Goal: Information Seeking & Learning: Learn about a topic

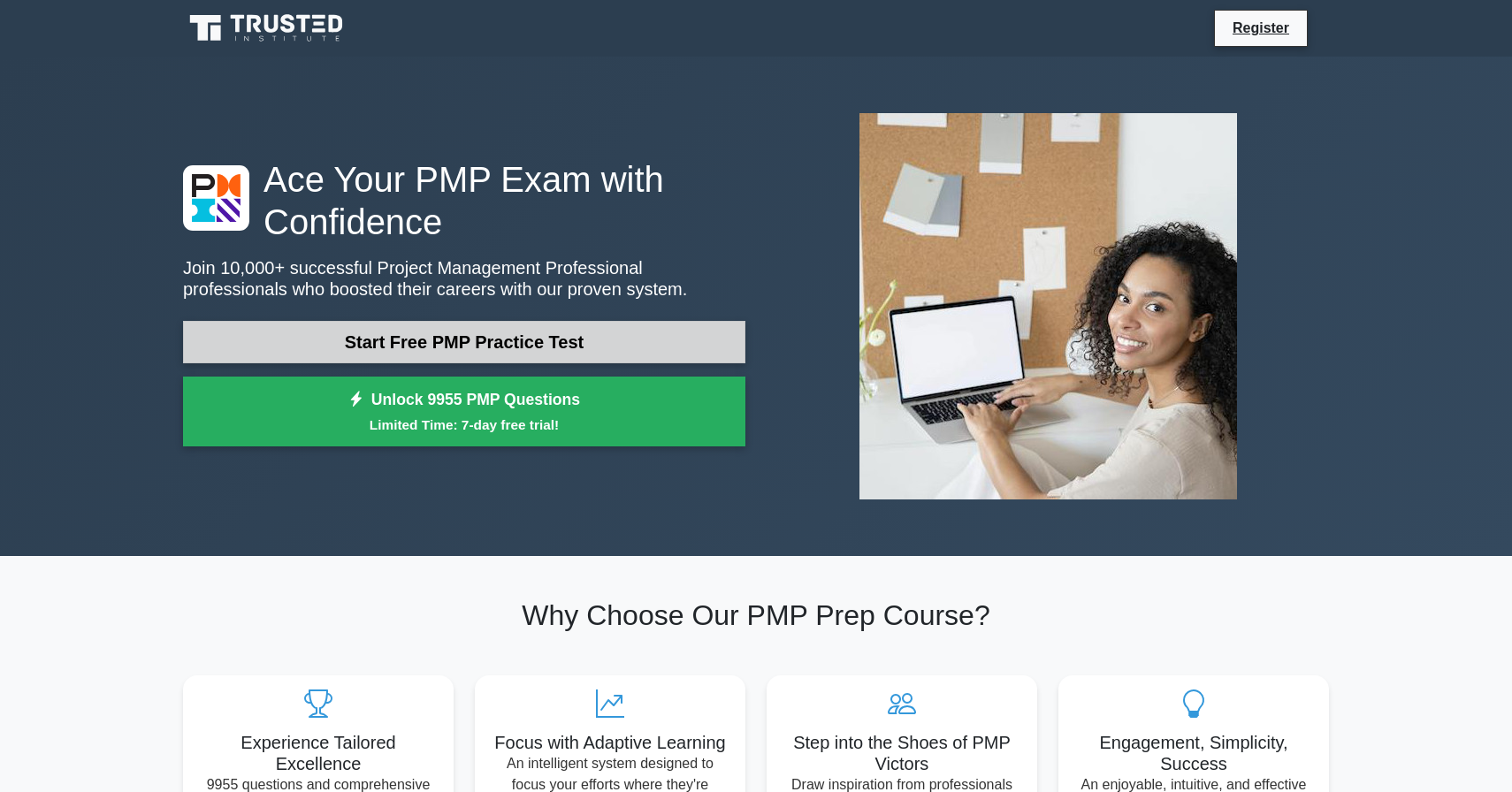
click at [355, 351] on link "Start Free PMP Practice Test" at bounding box center [464, 342] width 562 height 43
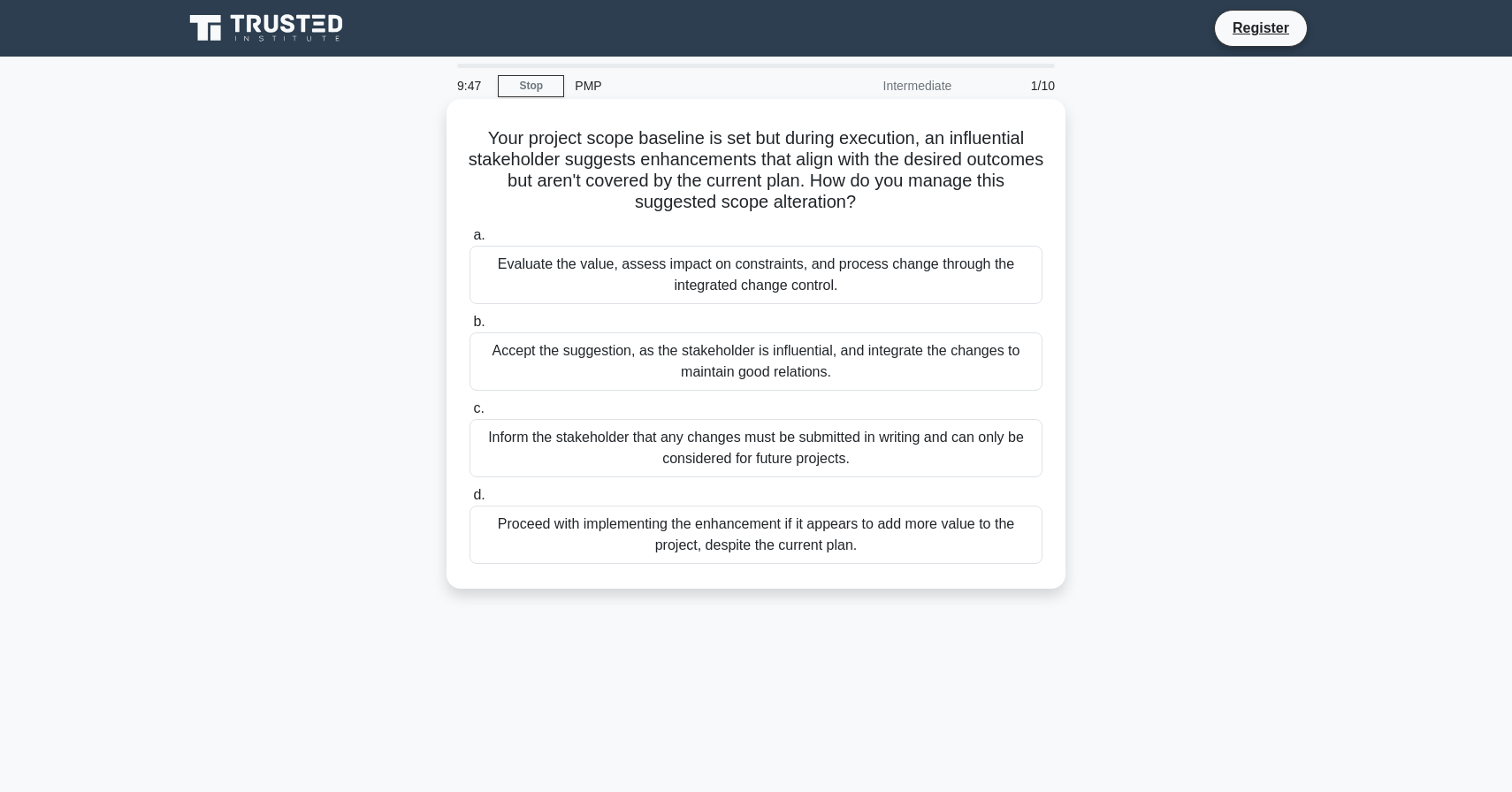
click at [666, 287] on div "Evaluate the value, assess impact on constraints, and process change through th…" at bounding box center [756, 274] width 573 height 58
click at [470, 241] on input "a. Evaluate the value, assess impact on constraints, and process change through…" at bounding box center [470, 236] width 0 height 11
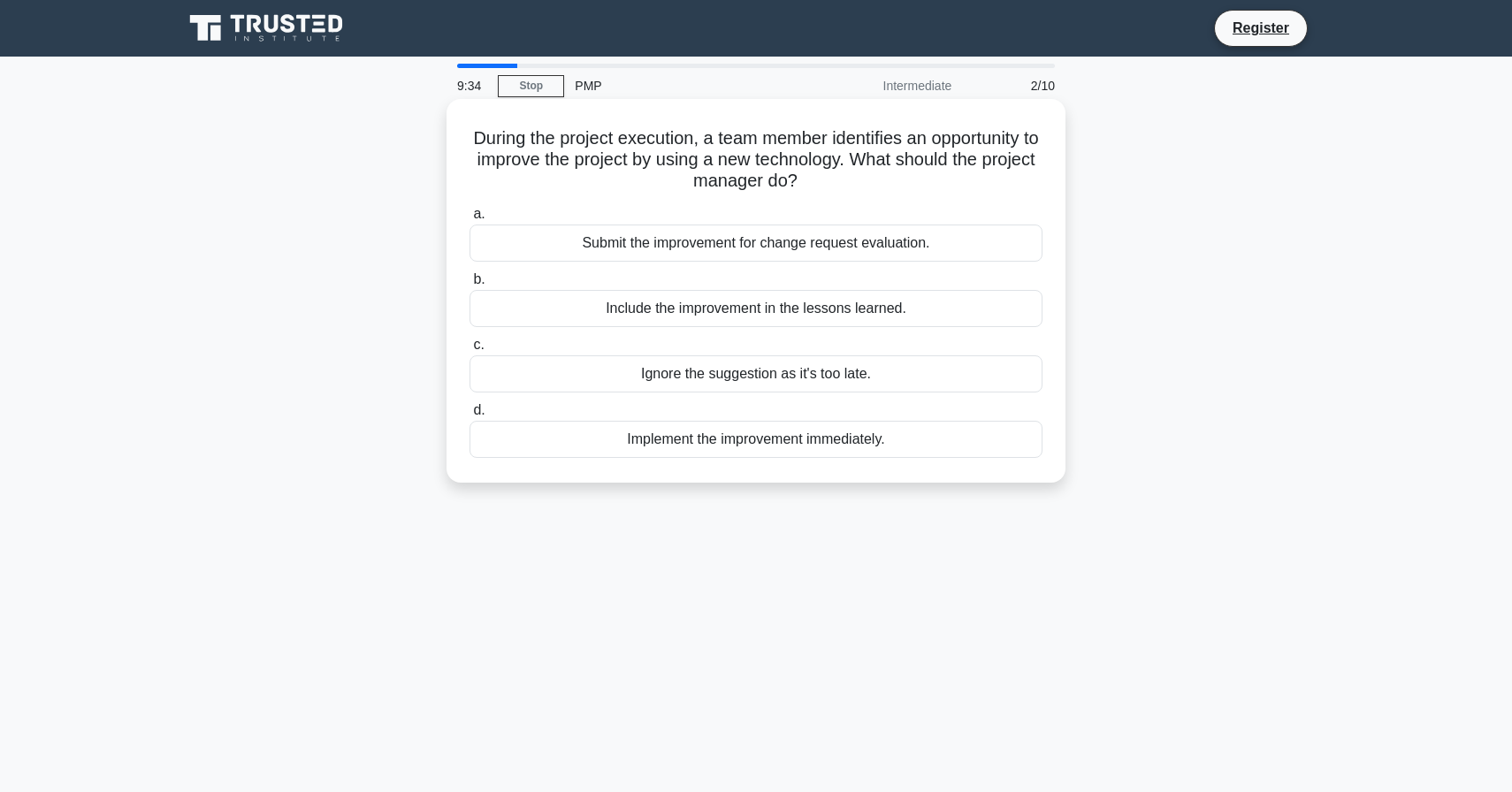
click at [706, 249] on div "Submit the improvement for change request evaluation." at bounding box center [756, 243] width 573 height 37
click at [470, 220] on input "a. Submit the improvement for change request evaluation." at bounding box center [470, 215] width 0 height 11
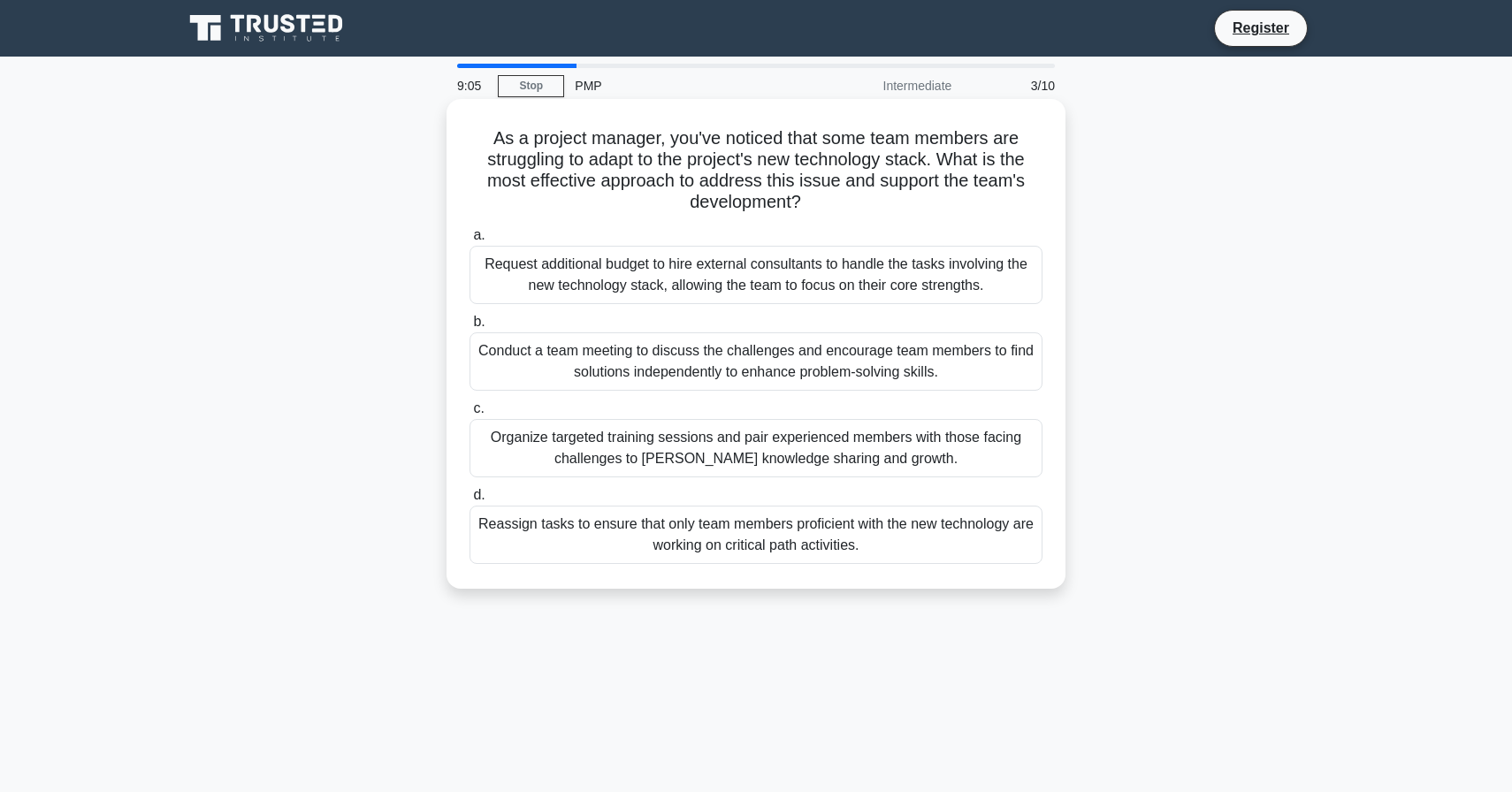
click at [765, 469] on div "Organize targeted training sessions and pair experienced members with those fac…" at bounding box center [756, 447] width 573 height 58
click at [470, 415] on input "c. Organize targeted training sessions and pair experienced members with those …" at bounding box center [470, 409] width 0 height 11
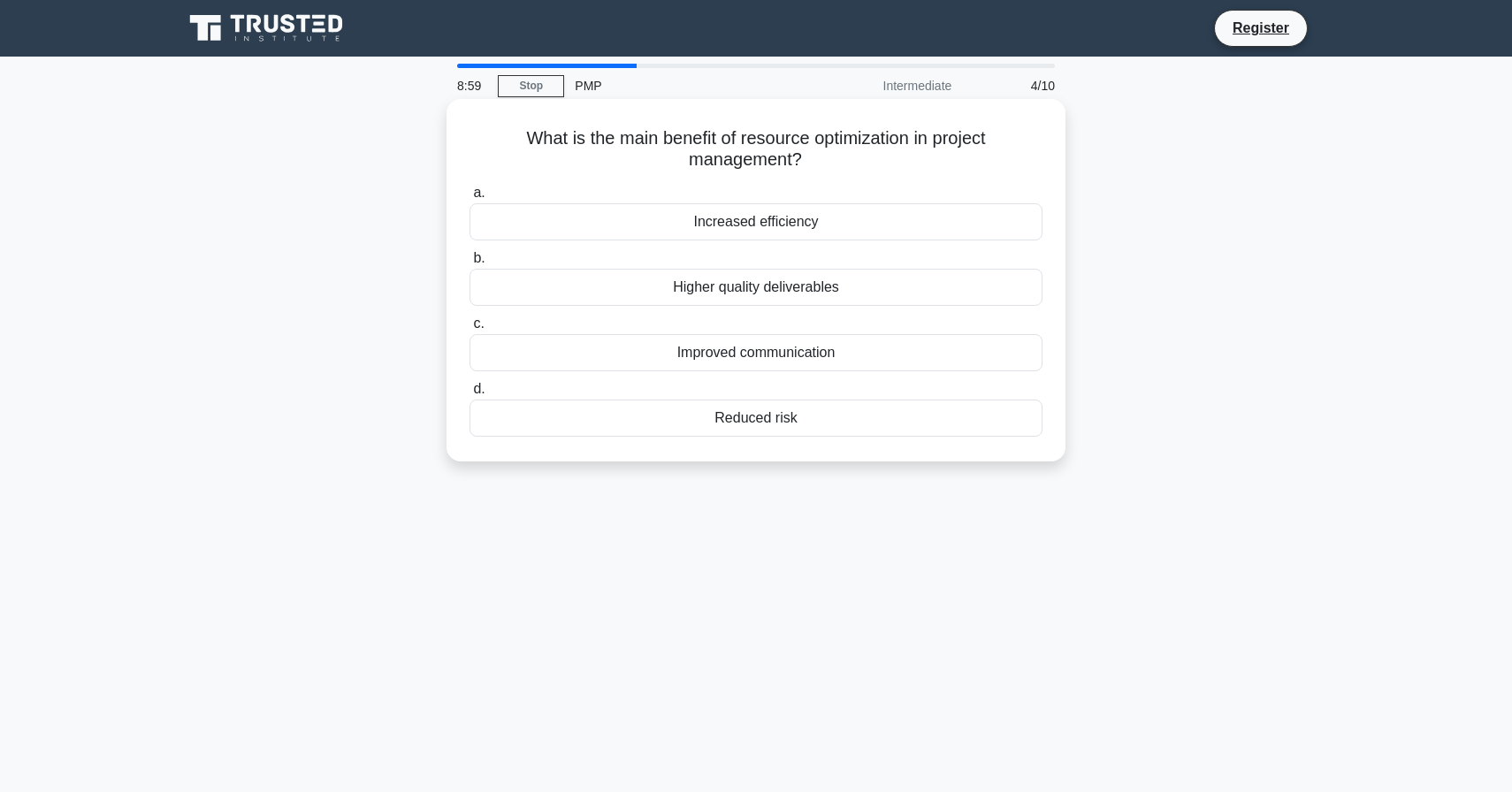
click at [824, 218] on div "Increased efficiency" at bounding box center [756, 221] width 573 height 37
click at [470, 199] on input "a. Increased efficiency" at bounding box center [470, 193] width 0 height 11
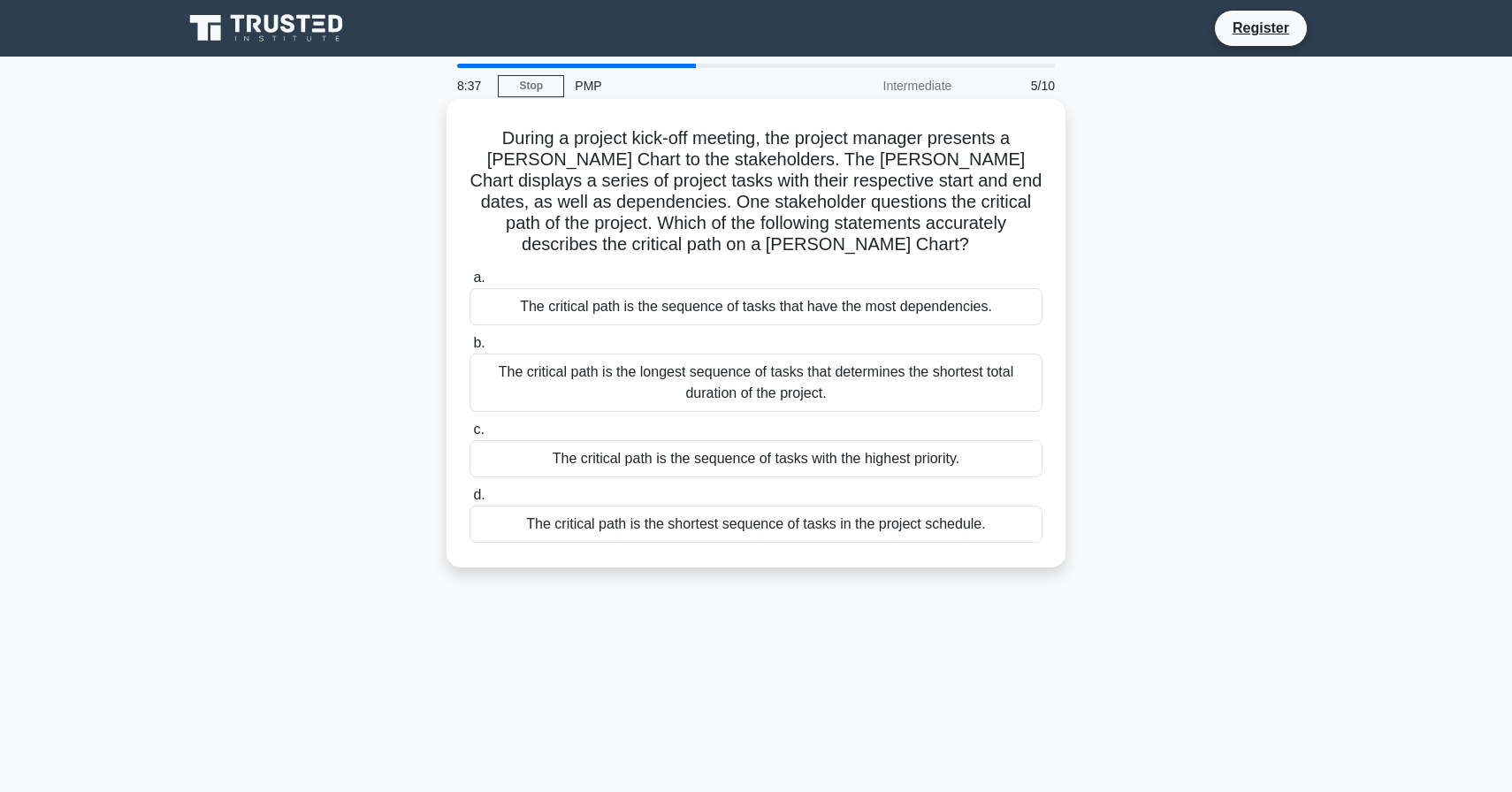
click at [887, 396] on div "The critical path is the longest sequence of tasks that determines the shortest…" at bounding box center [756, 383] width 573 height 58
click at [470, 349] on input "b. The critical path is the longest sequence of tasks that determines the short…" at bounding box center [470, 344] width 0 height 11
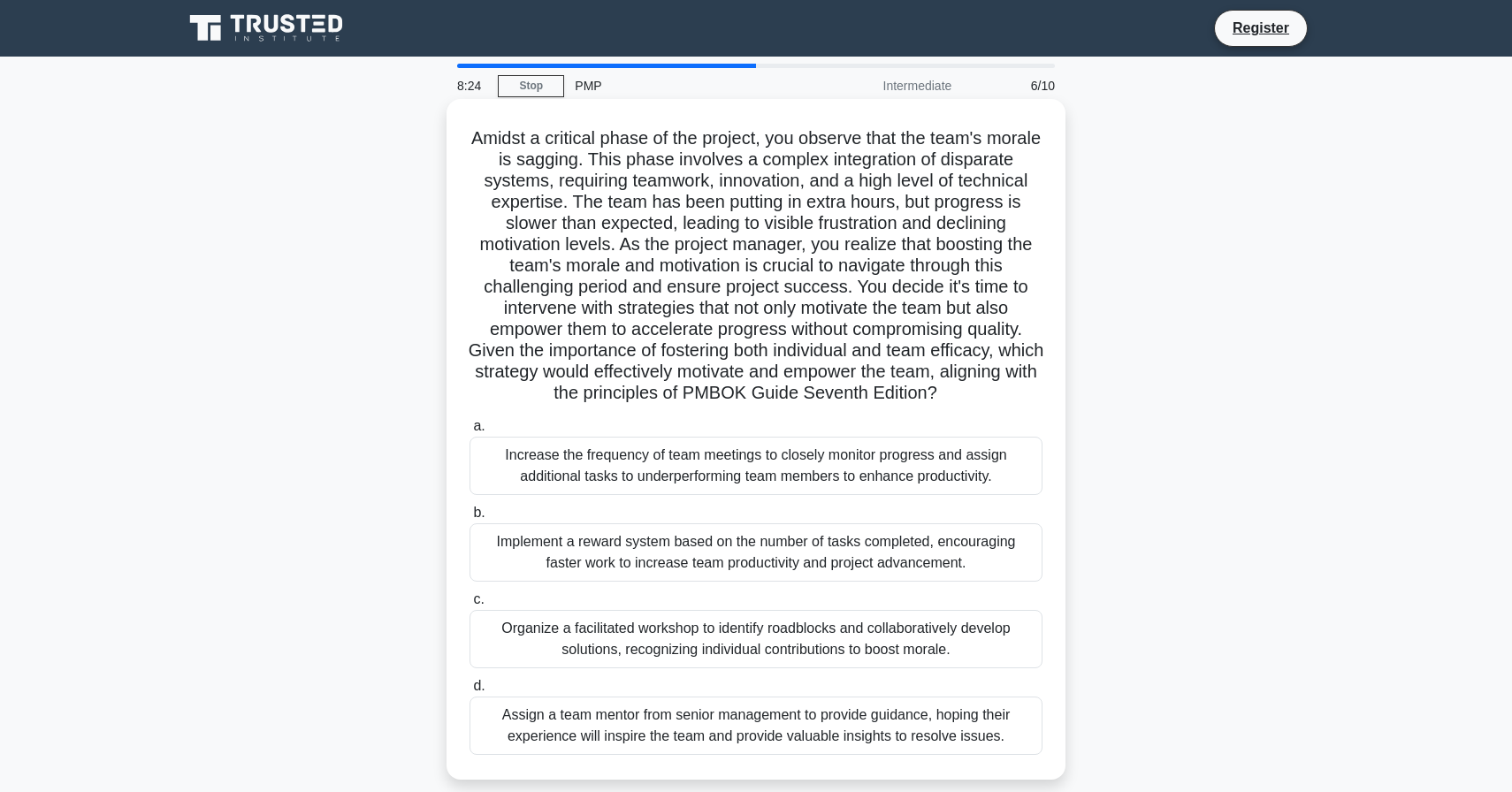
click at [850, 546] on div "Implement a reward system based on the number of tasks completed, encouraging f…" at bounding box center [756, 552] width 573 height 58
click at [470, 519] on input "b. Implement a reward system based on the number of tasks completed, encouragin…" at bounding box center [470, 514] width 0 height 11
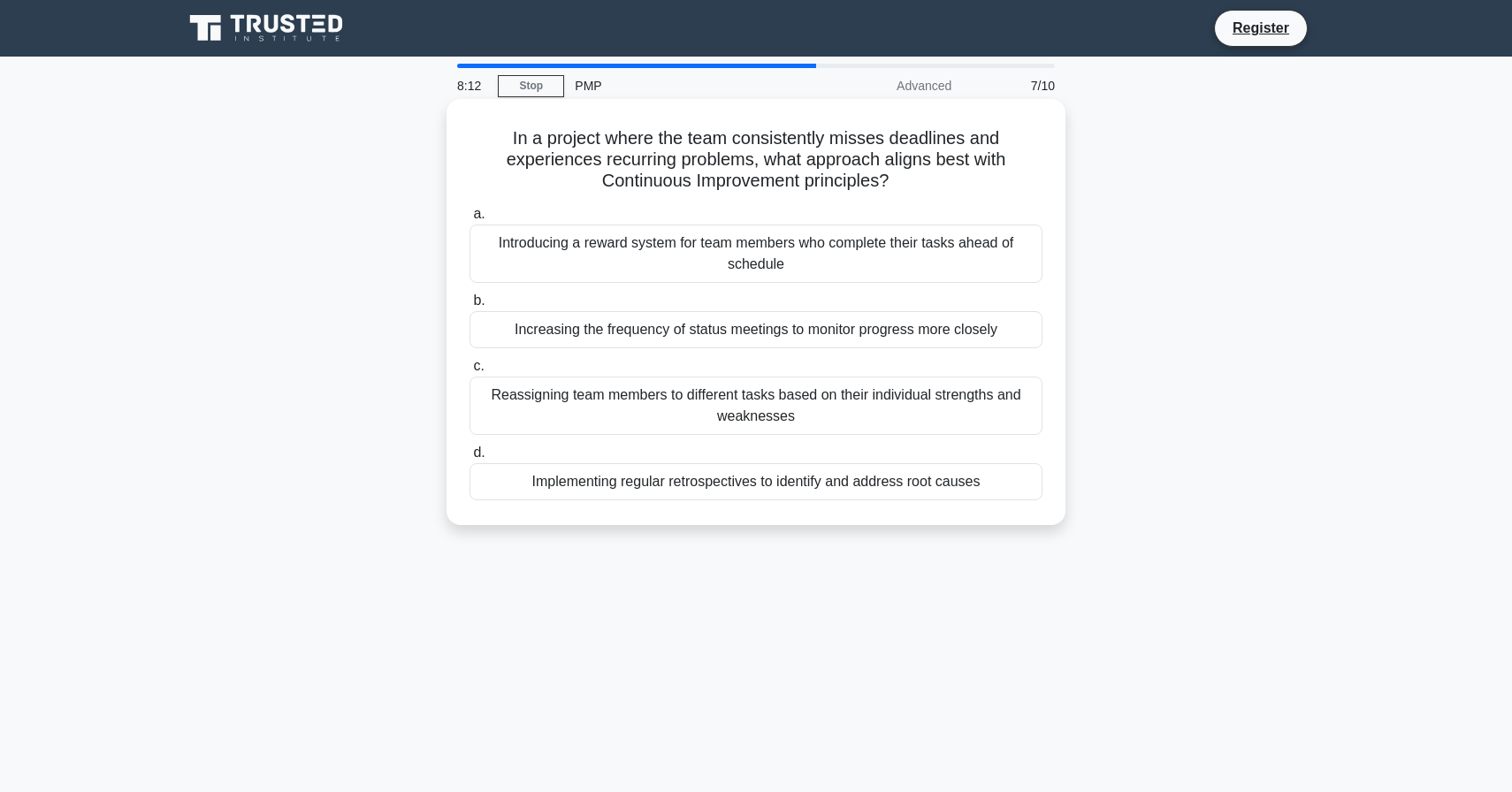
click at [869, 482] on div "Implementing regular retrospectives to identify and address root causes" at bounding box center [756, 481] width 573 height 37
click at [470, 459] on input "d. Implementing regular retrospectives to identify and address root causes" at bounding box center [470, 453] width 0 height 11
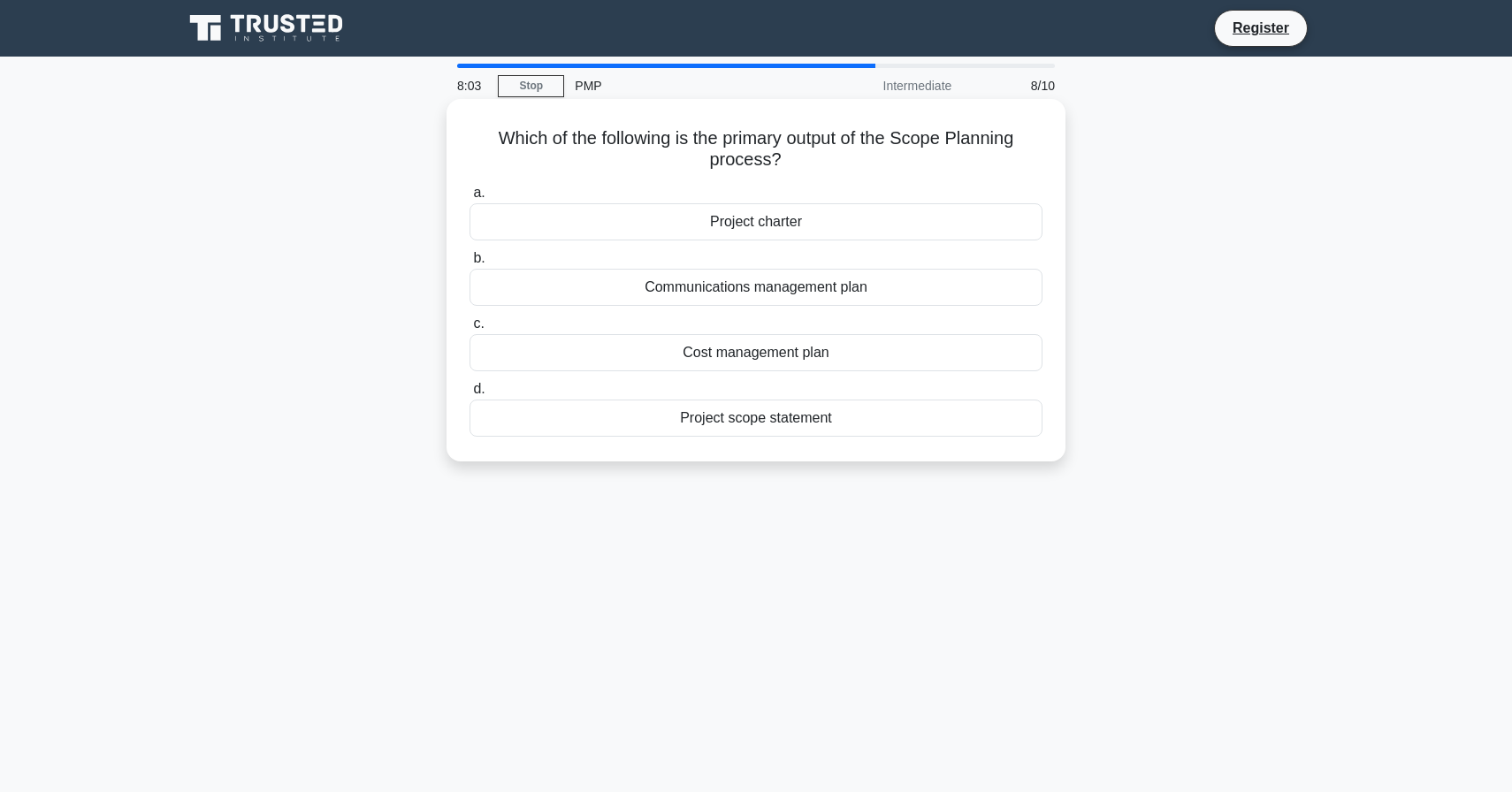
click at [845, 411] on div "Project scope statement" at bounding box center [756, 418] width 573 height 37
click at [470, 395] on input "d. Project scope statement" at bounding box center [470, 389] width 0 height 11
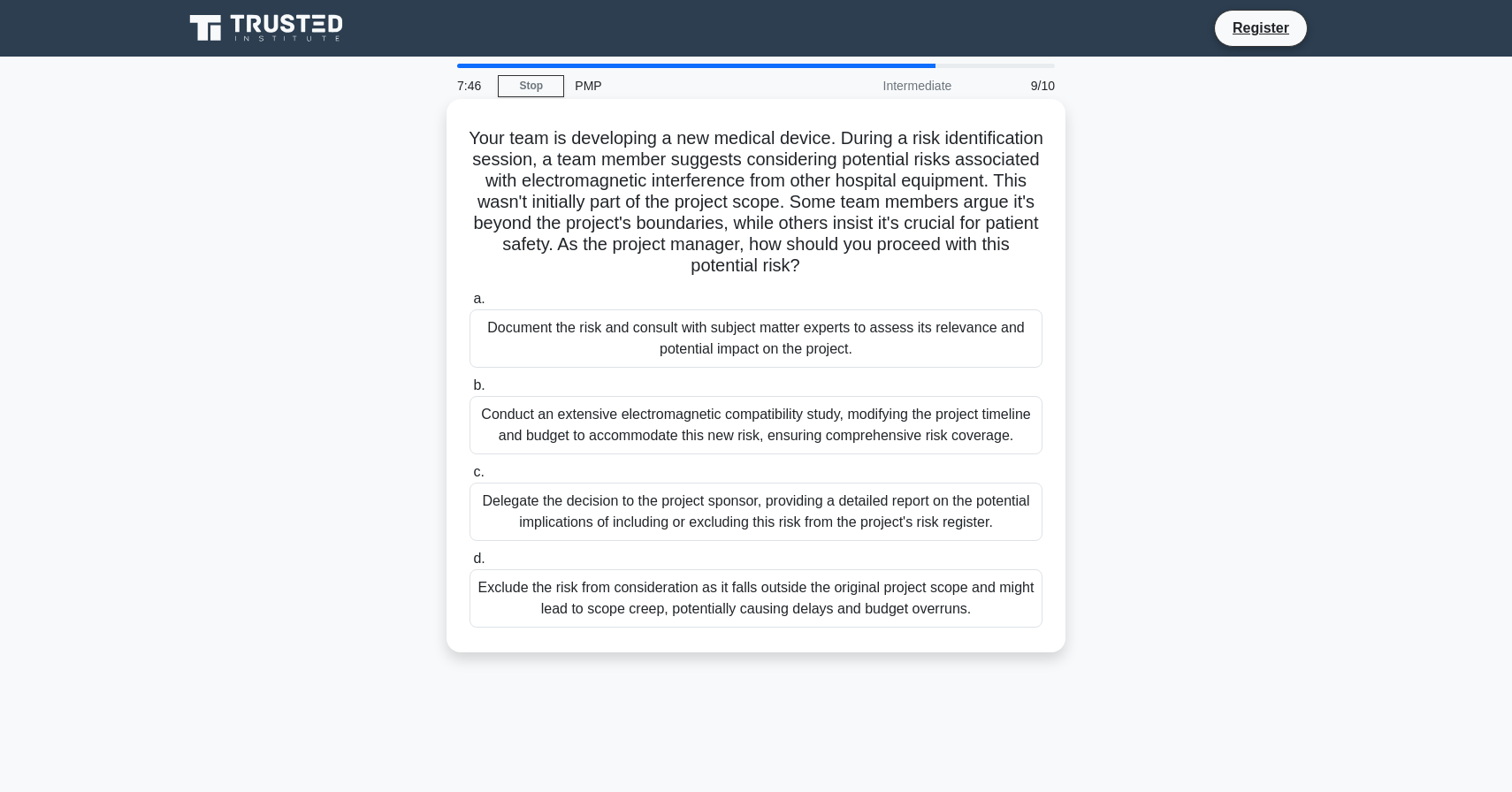
click at [776, 344] on div "Document the risk and consult with subject matter experts to assess its relevan…" at bounding box center [756, 338] width 573 height 58
click at [470, 305] on input "a. Document the risk and consult with subject matter experts to assess its rele…" at bounding box center [470, 299] width 0 height 11
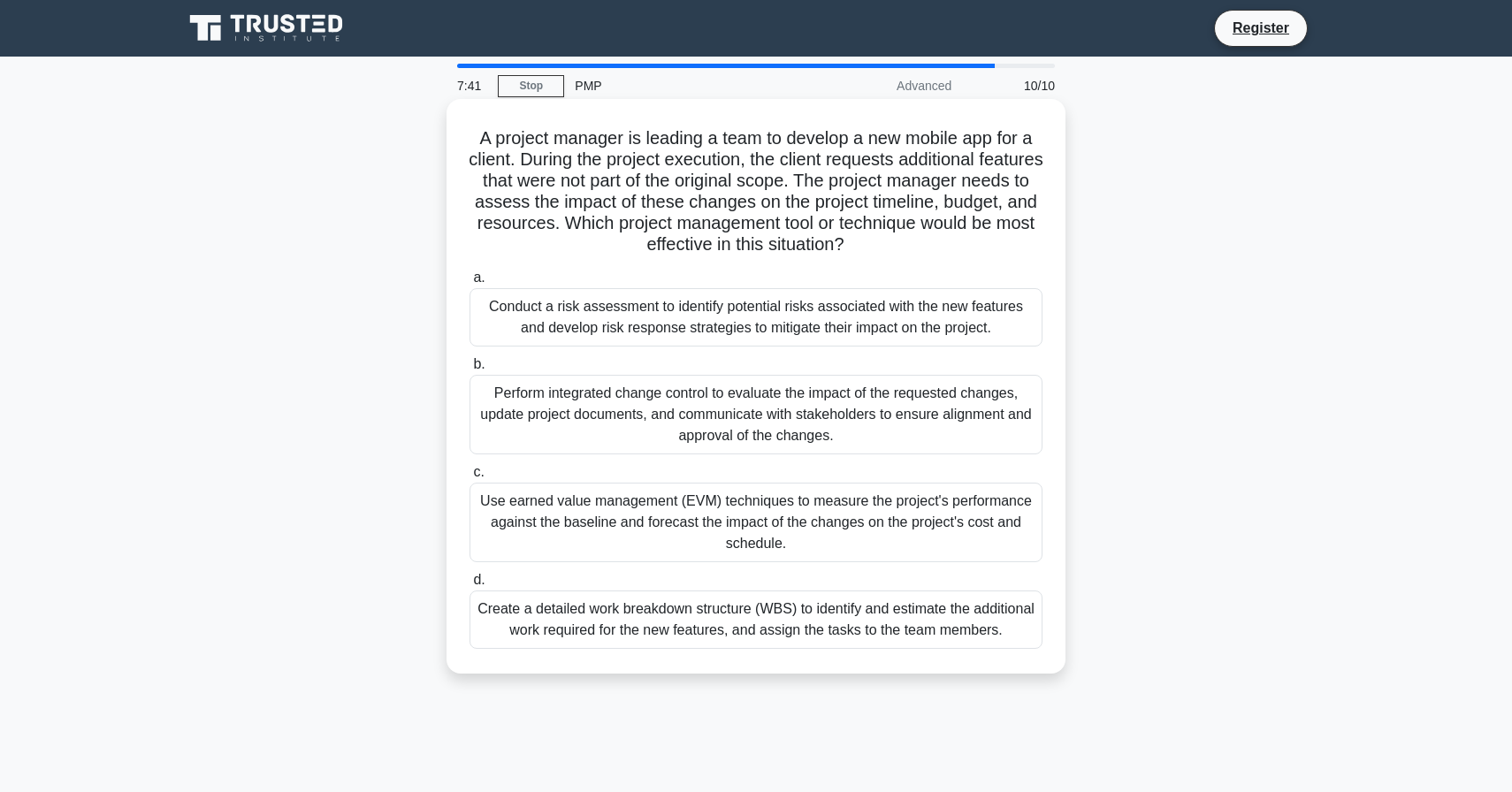
click at [786, 317] on div "Conduct a risk assessment to identify potential risks associated with the new f…" at bounding box center [756, 317] width 573 height 58
click at [470, 284] on input "a. Conduct a risk assessment to identify potential risks associated with the ne…" at bounding box center [470, 278] width 0 height 11
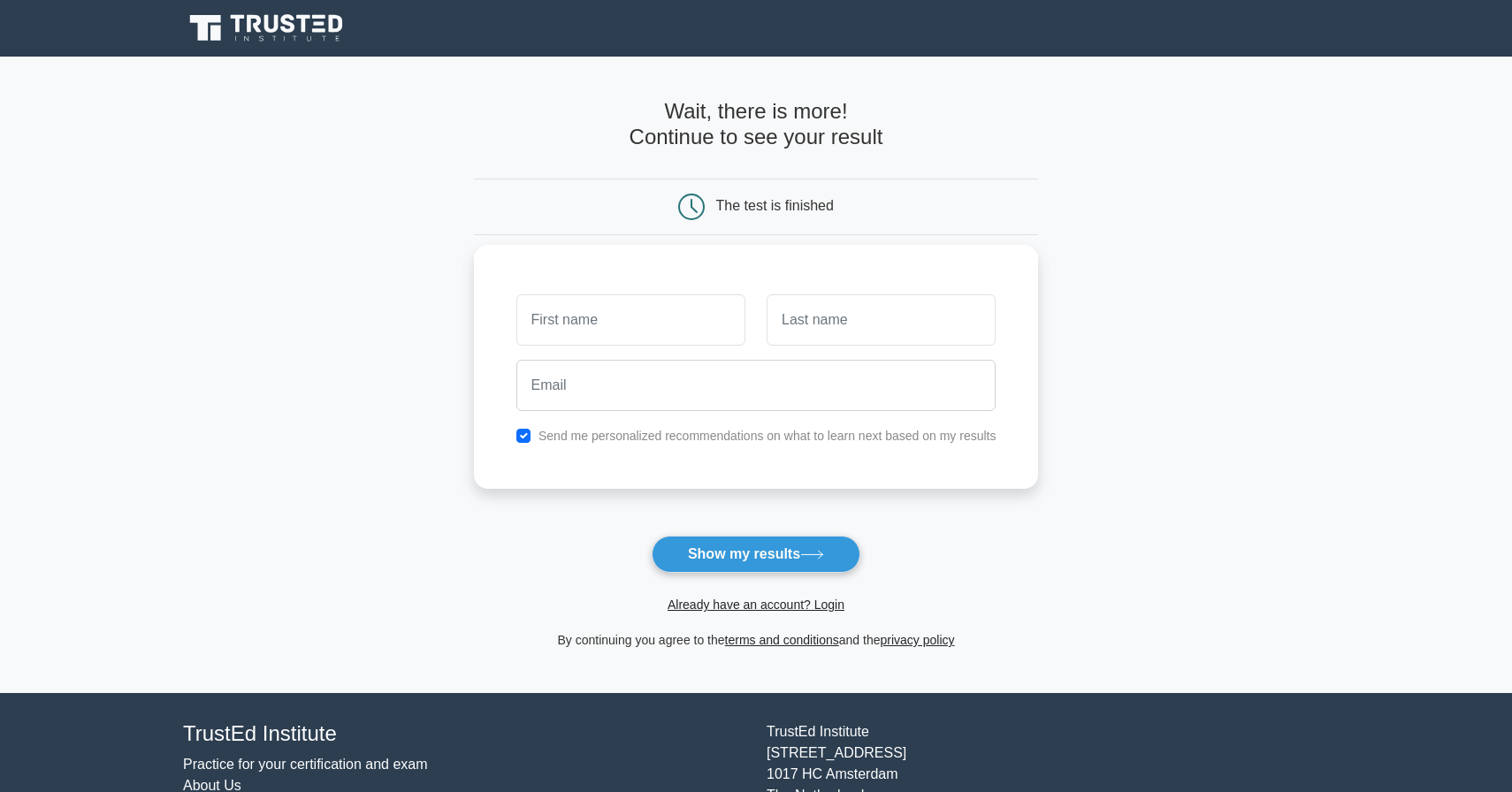
click at [643, 329] on input "text" at bounding box center [631, 320] width 229 height 51
click at [753, 563] on button "Show my results" at bounding box center [756, 554] width 209 height 37
click at [888, 324] on input "text" at bounding box center [880, 320] width 229 height 51
click at [627, 335] on input "[PERSON_NAME]" at bounding box center [631, 320] width 229 height 51
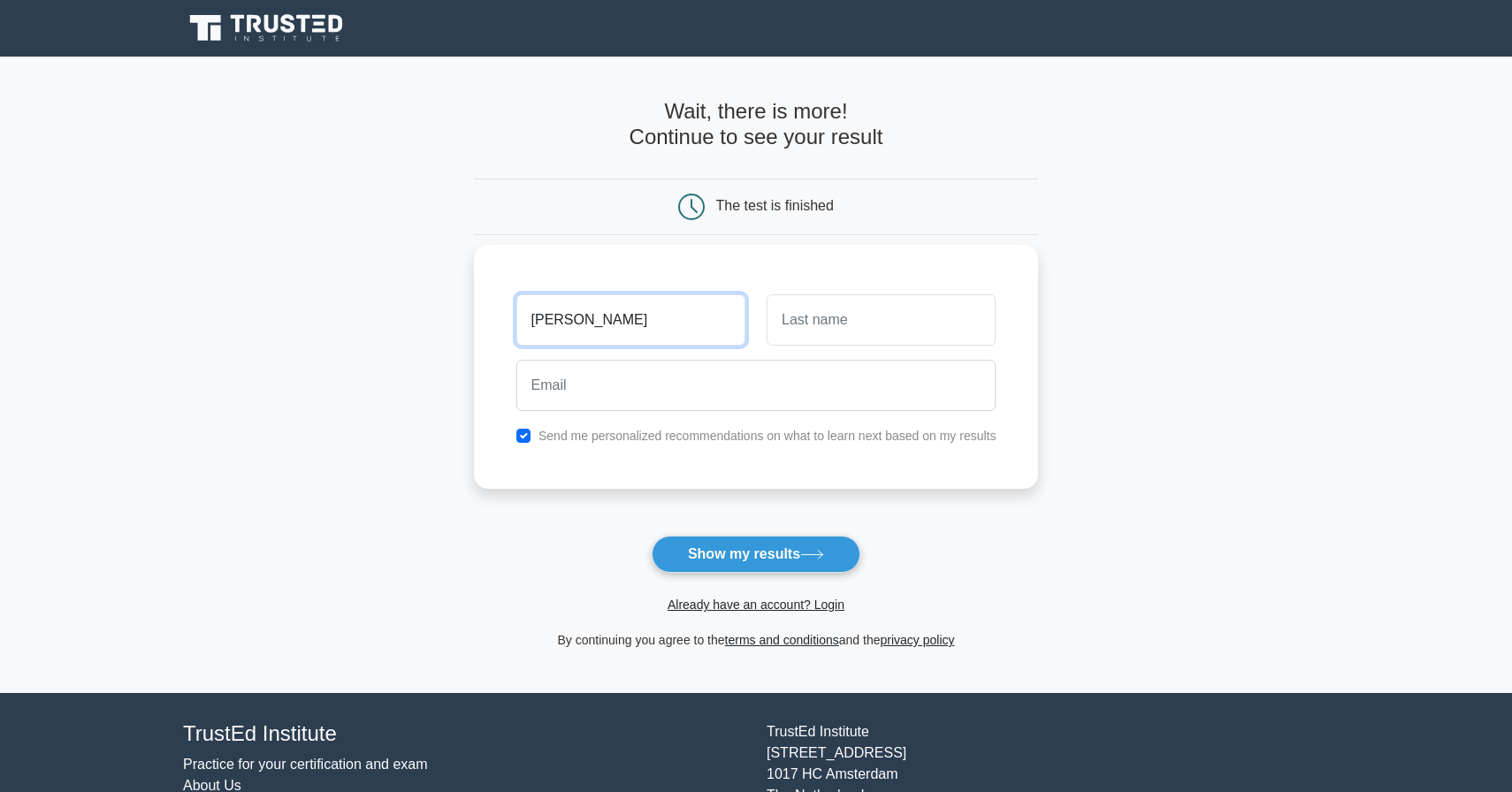
click at [627, 335] on input "[PERSON_NAME]" at bounding box center [631, 320] width 229 height 51
type input "[PERSON_NAME]"
click at [835, 320] on input "text" at bounding box center [880, 320] width 229 height 51
type input "[PERSON_NAME]"
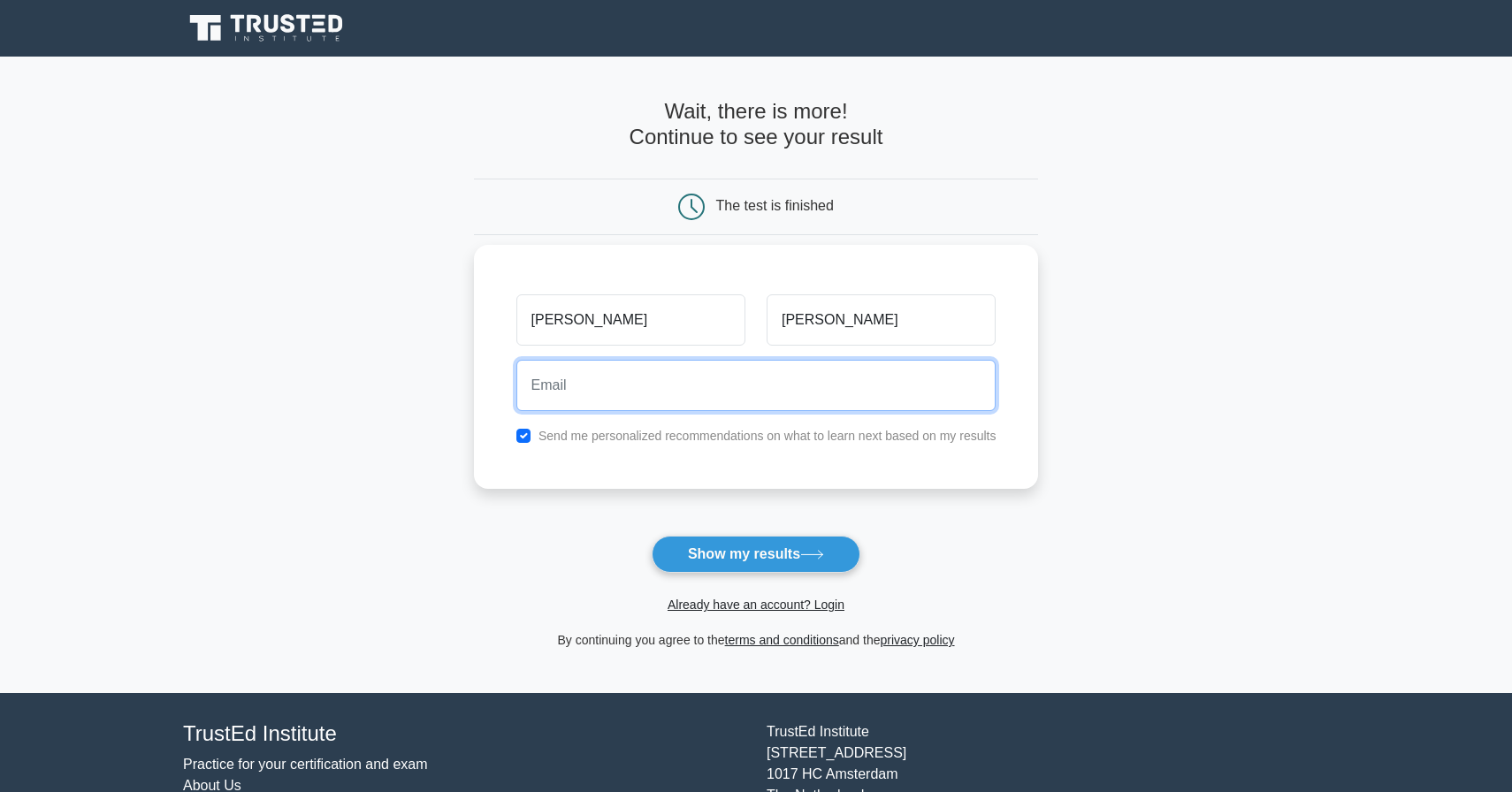
click at [760, 386] on input "email" at bounding box center [757, 386] width 481 height 51
type input "[EMAIL_ADDRESS][DOMAIN_NAME]"
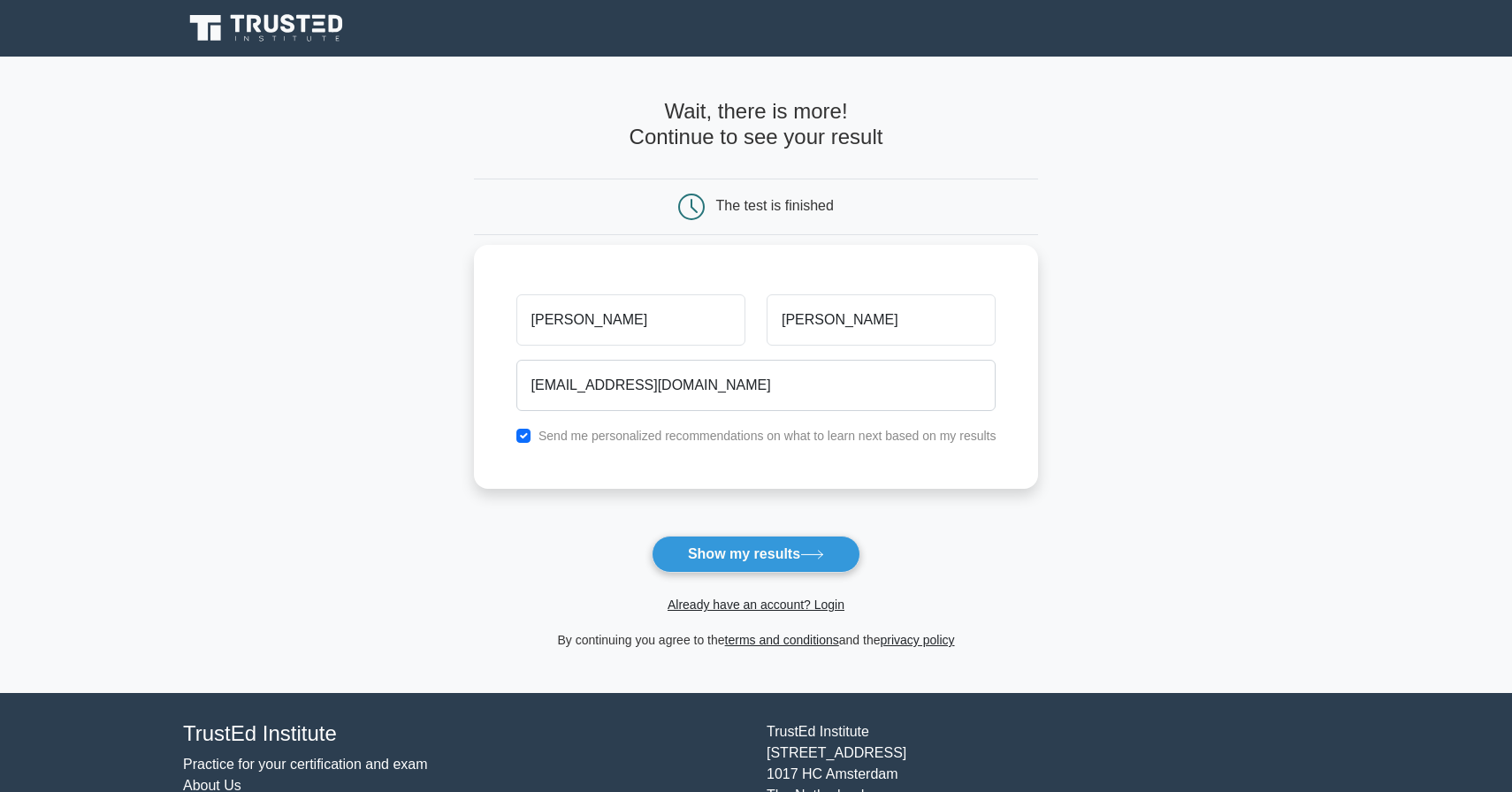
click at [697, 432] on label "Send me personalized recommendations on what to learn next based on my results" at bounding box center [767, 436] width 458 height 14
click at [534, 440] on div "Send me personalized recommendations on what to learn next based on my results" at bounding box center [757, 436] width 501 height 21
click at [520, 439] on input "checkbox" at bounding box center [523, 436] width 14 height 14
checkbox input "false"
click at [752, 557] on button "Show my results" at bounding box center [756, 554] width 209 height 37
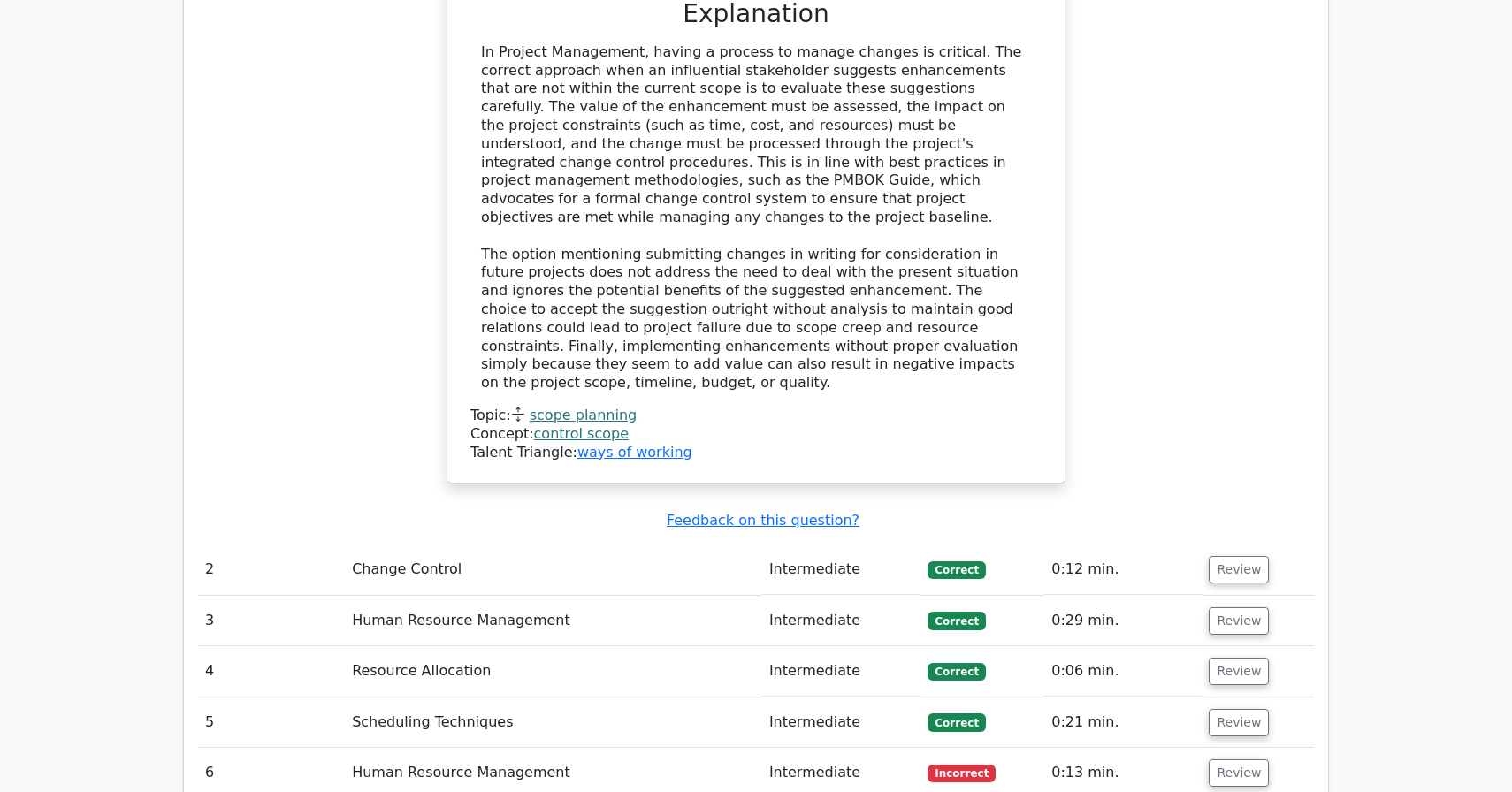
scroll to position [2135, 0]
click at [1259, 761] on button "Review" at bounding box center [1238, 774] width 60 height 28
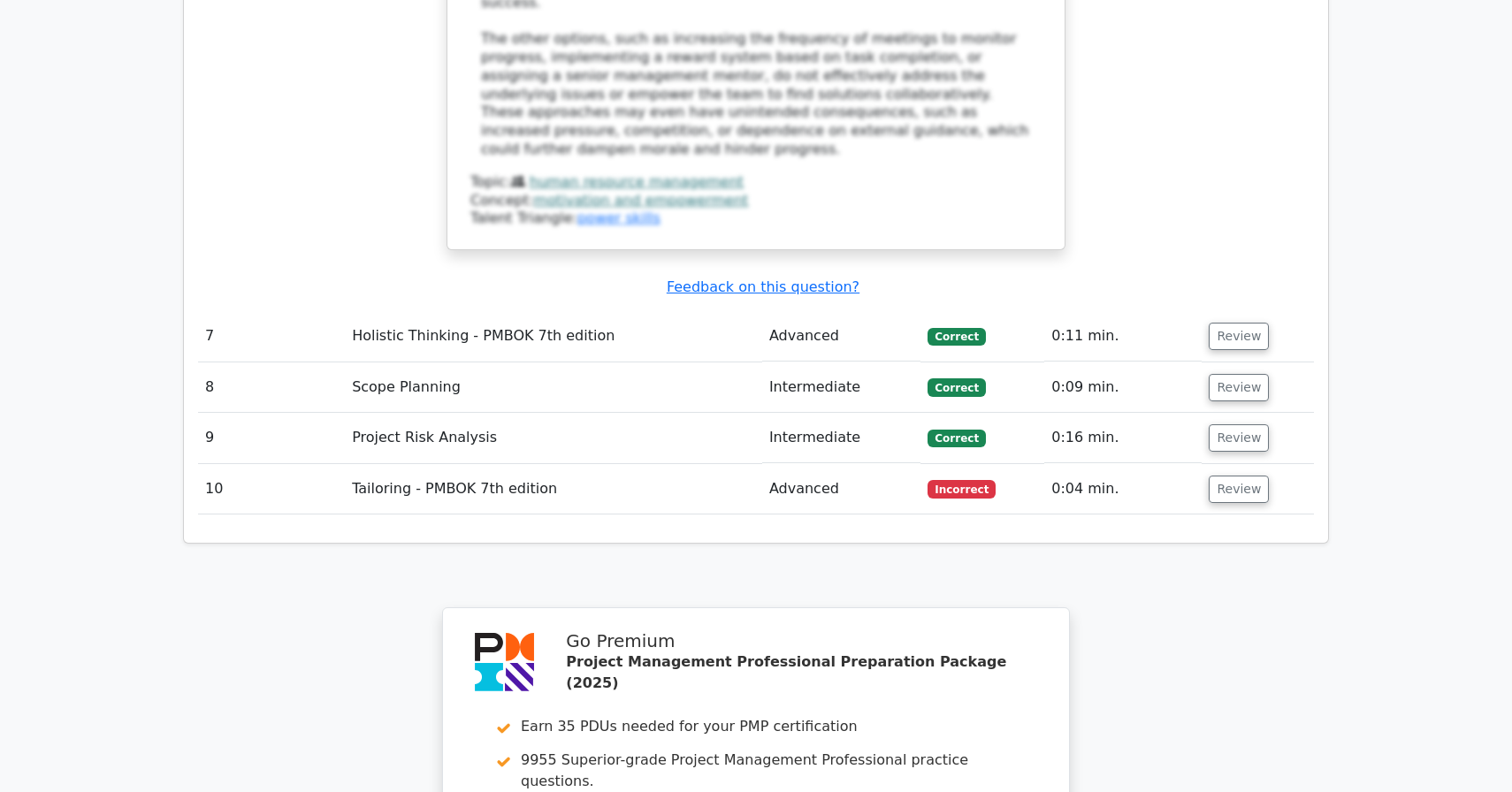
scroll to position [3985, 0]
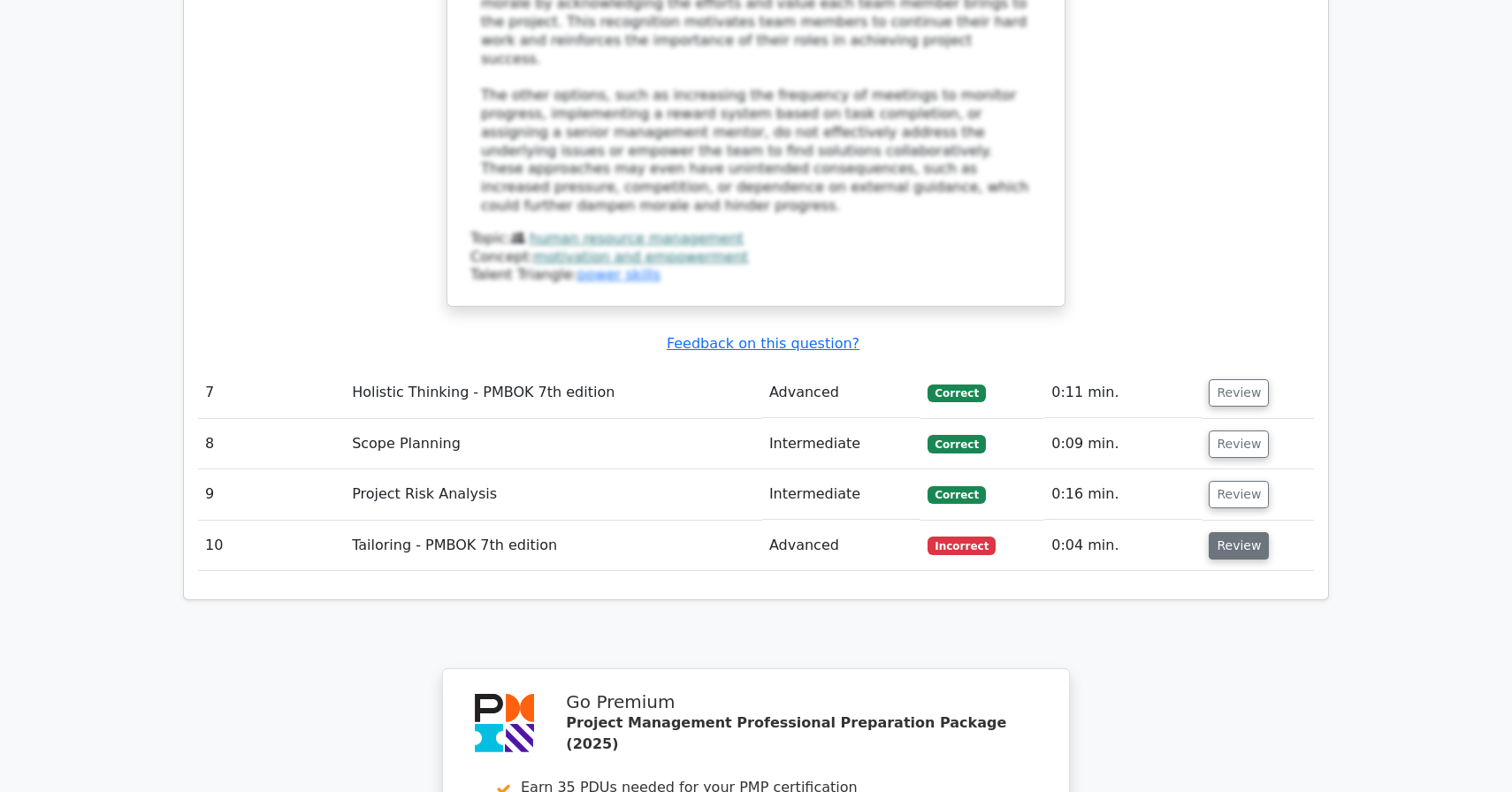
click at [1237, 533] on button "Review" at bounding box center [1238, 546] width 60 height 28
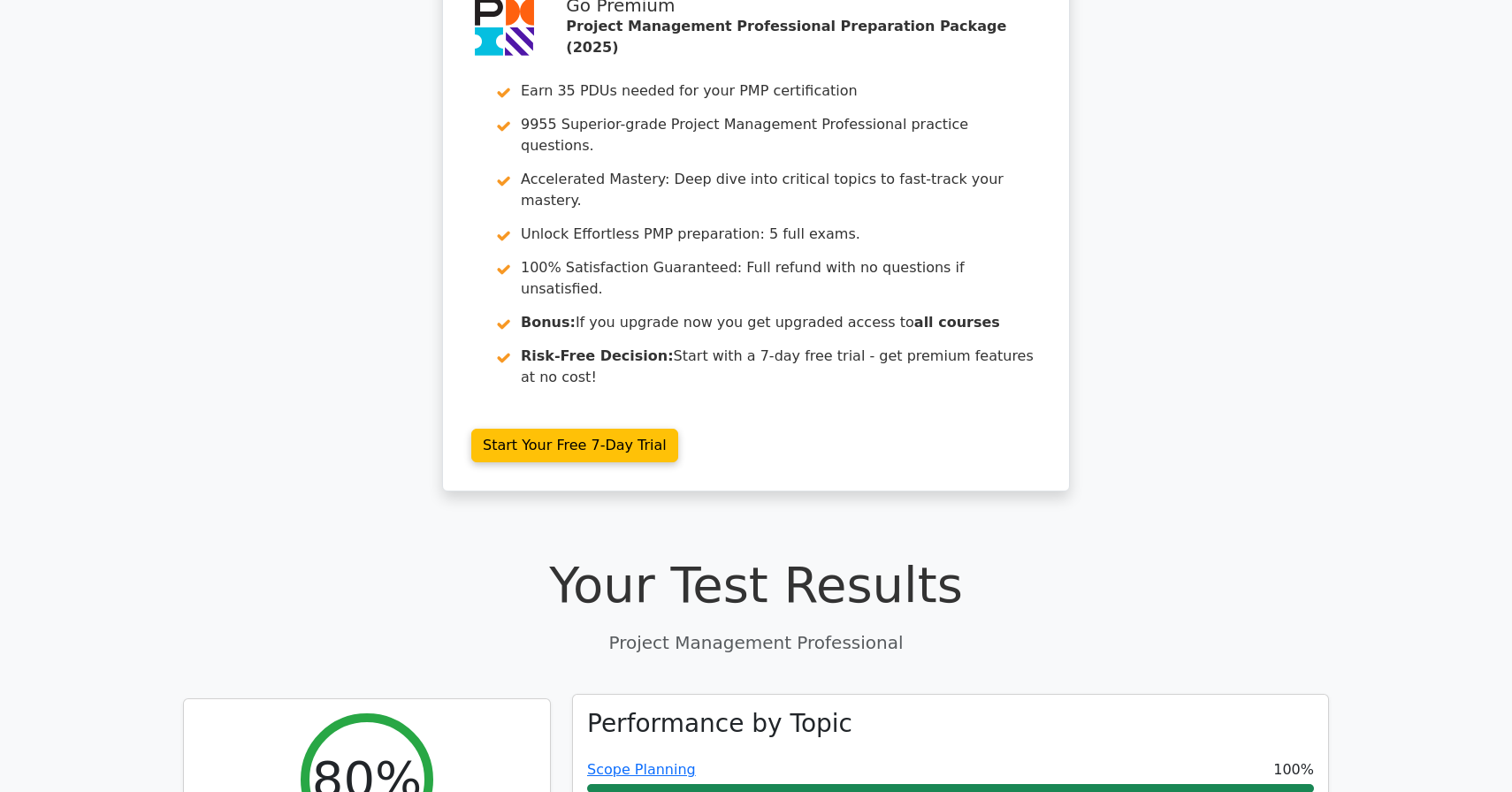
scroll to position [0, 0]
